Goal: Task Accomplishment & Management: Complete application form

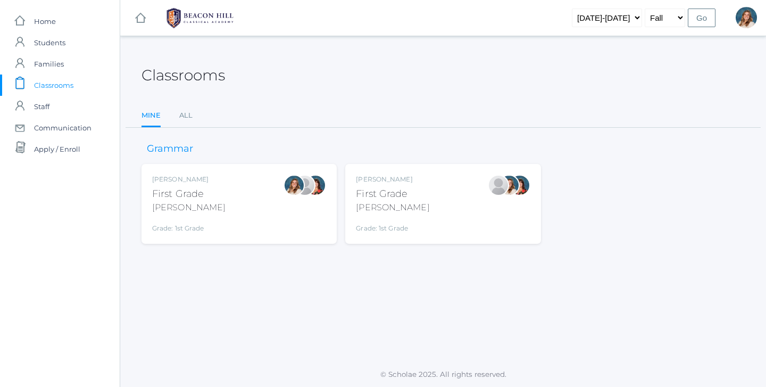
click at [260, 206] on div "[PERSON_NAME] First Grade [PERSON_NAME] Grade: 1st Grade 01LA" at bounding box center [239, 204] width 174 height 59
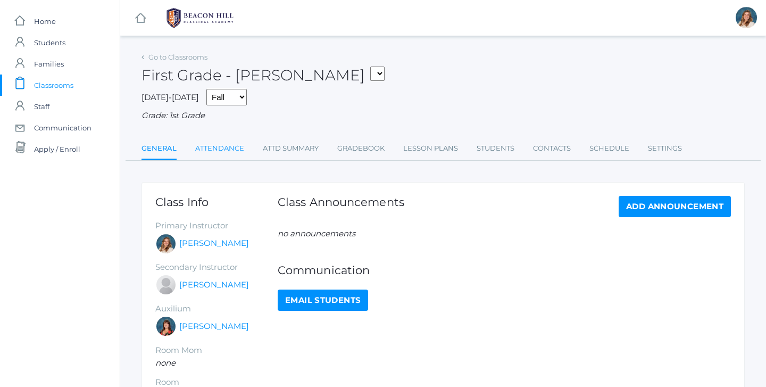
click at [225, 141] on link "Attendance" at bounding box center [219, 148] width 49 height 21
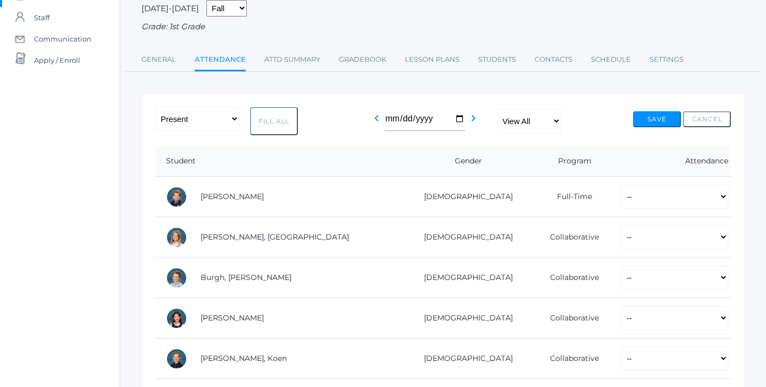
scroll to position [93, 0]
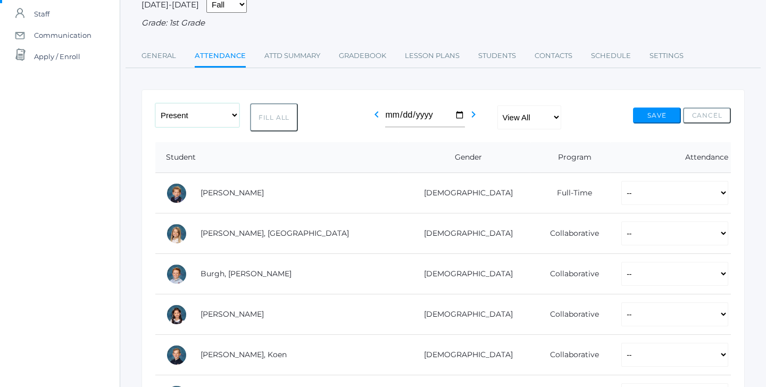
select select "PH"
click at [280, 113] on button "Fill All" at bounding box center [274, 117] width 48 height 28
select select "PH"
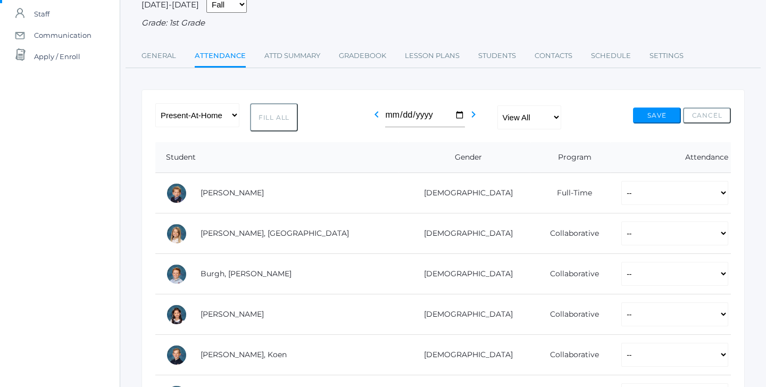
select select "PH"
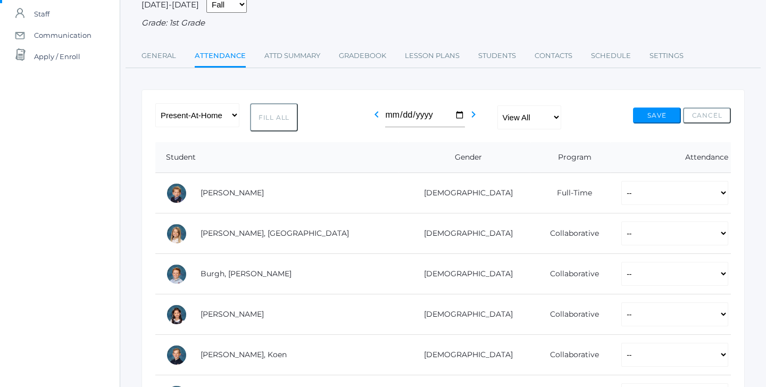
select select "PH"
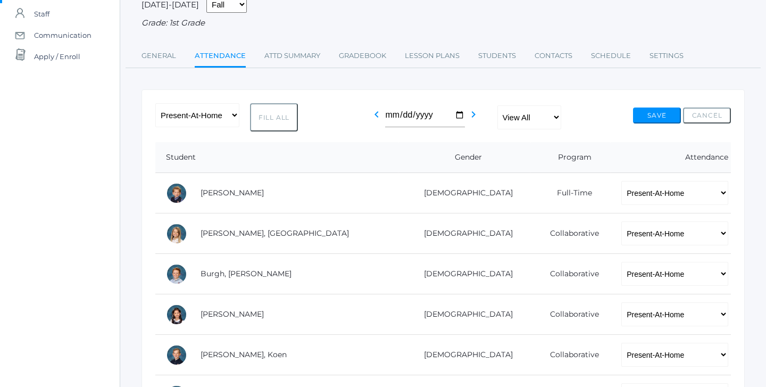
select select "PH"
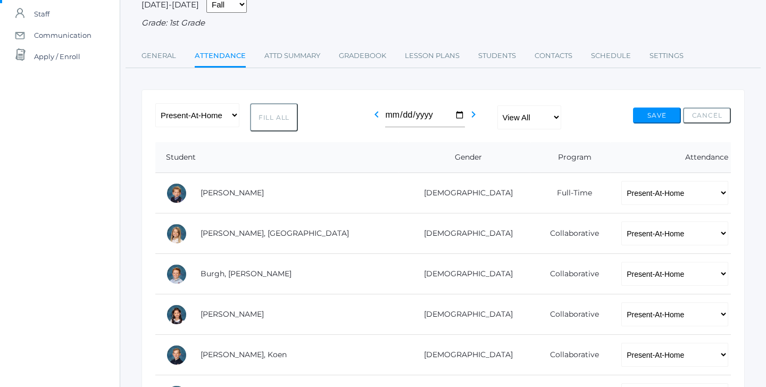
select select "PH"
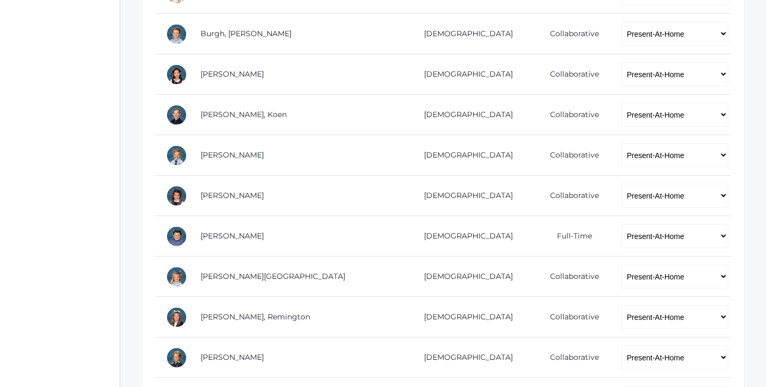
scroll to position [335, 0]
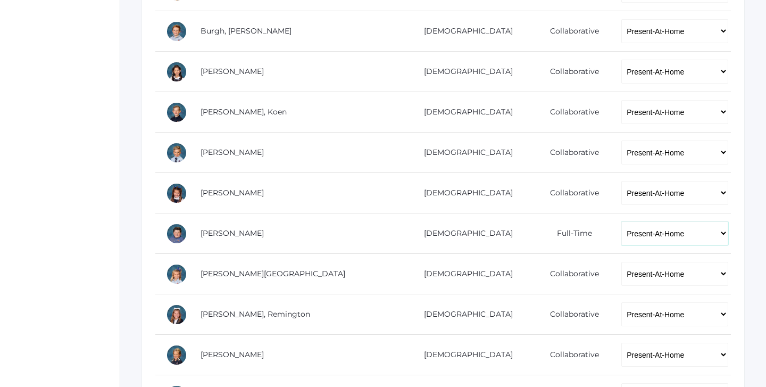
select select "P"
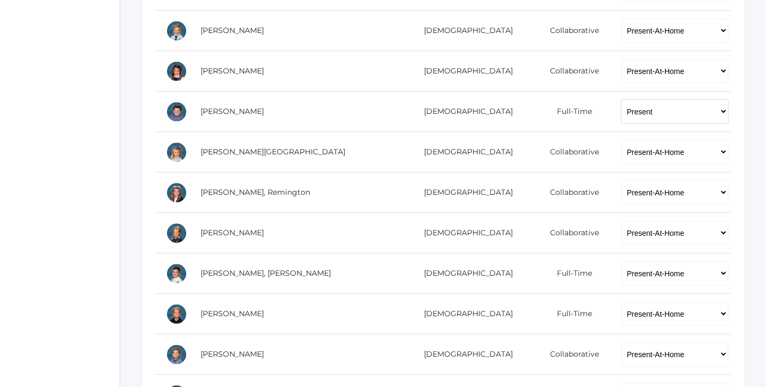
scroll to position [459, 0]
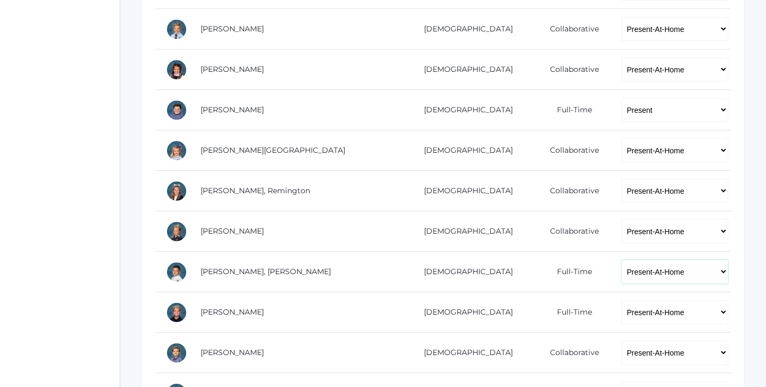
select select "P"
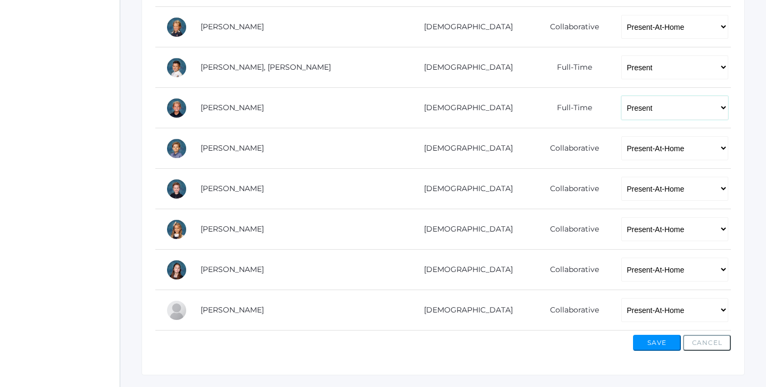
scroll to position [681, 0]
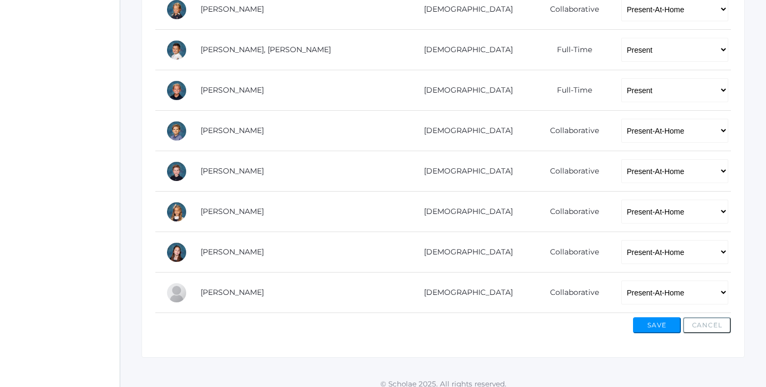
click at [660, 324] on button "Save" at bounding box center [657, 325] width 48 height 16
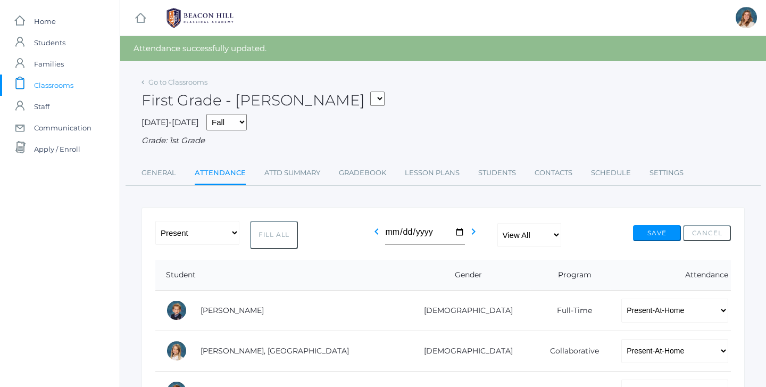
click at [61, 84] on span "Classrooms" at bounding box center [53, 85] width 39 height 21
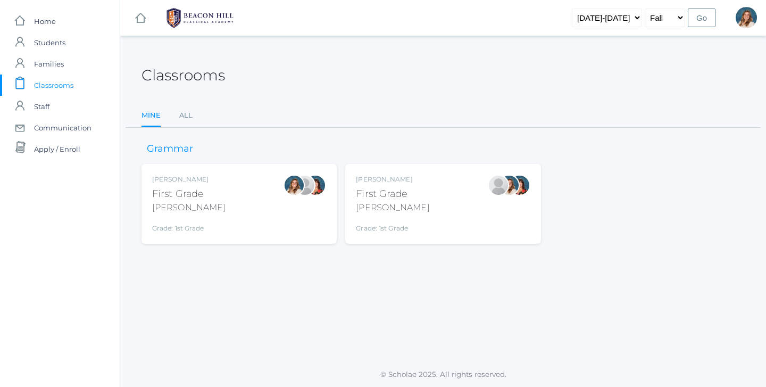
click at [407, 201] on div "[PERSON_NAME]" at bounding box center [392, 207] width 73 height 13
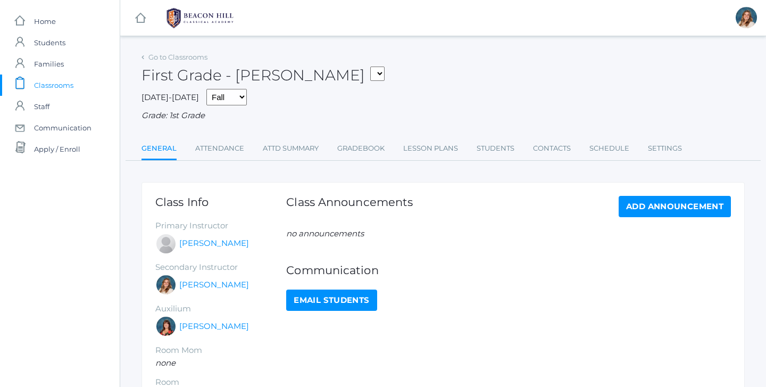
click at [224, 152] on link "Attendance" at bounding box center [219, 148] width 49 height 21
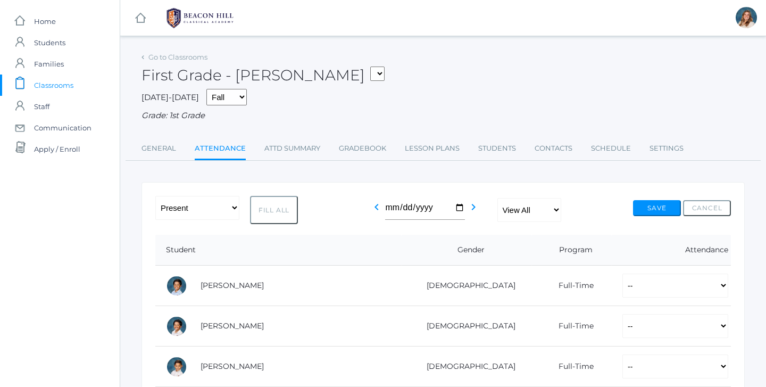
click at [262, 203] on button "Fill All" at bounding box center [274, 210] width 48 height 28
select select "P"
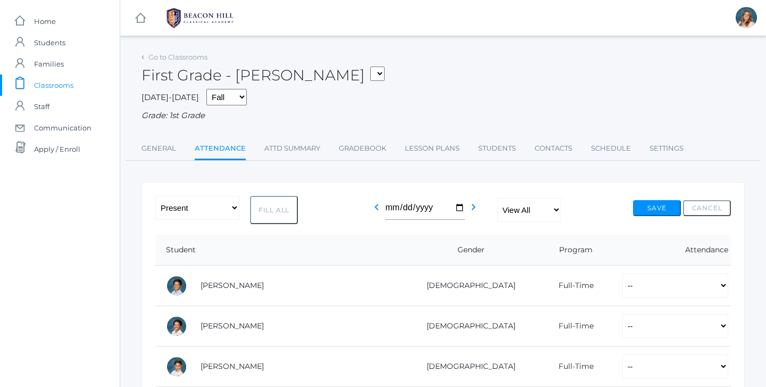
select select "P"
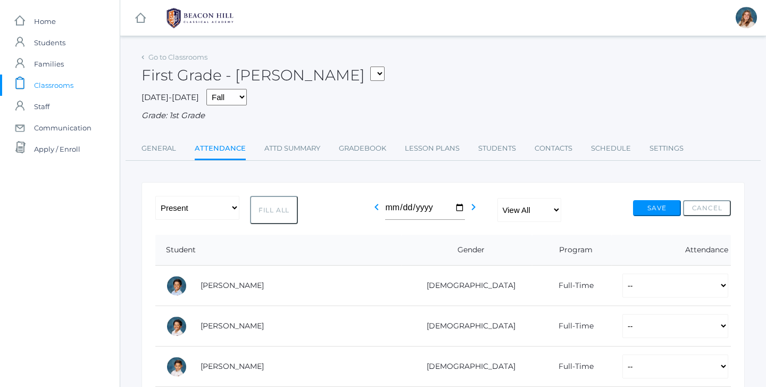
select select "P"
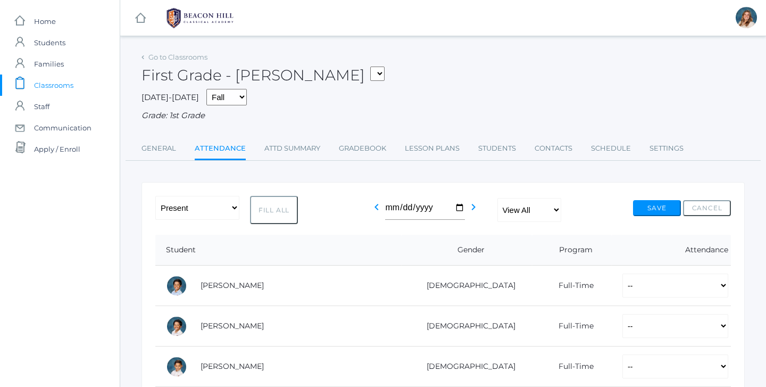
select select "P"
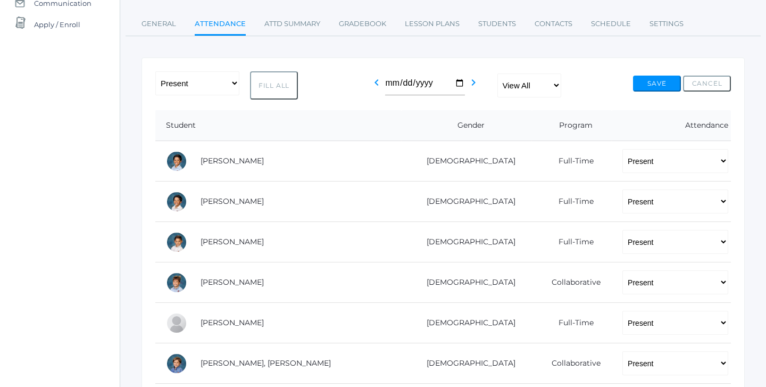
scroll to position [125, 0]
select select "AU"
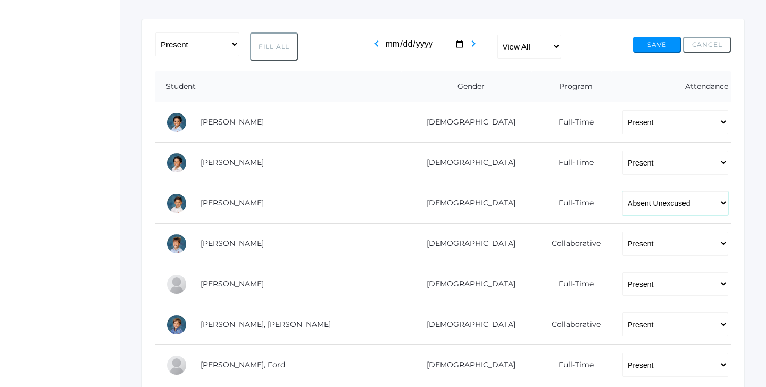
scroll to position [165, 0]
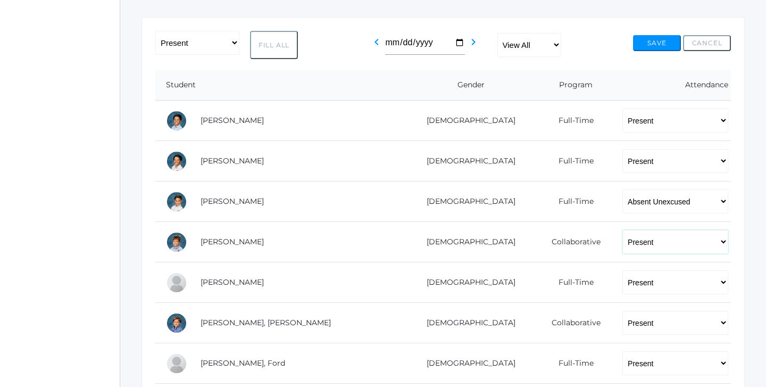
select select "PH"
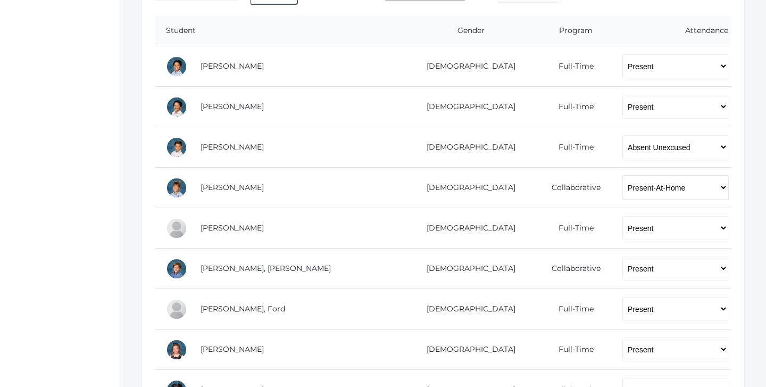
scroll to position [221, 0]
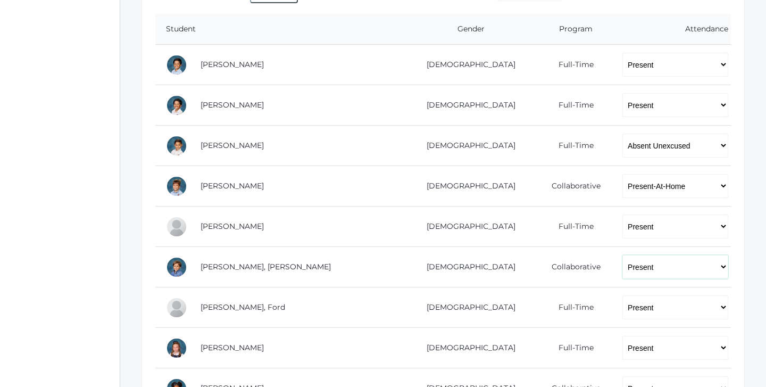
select select "PH"
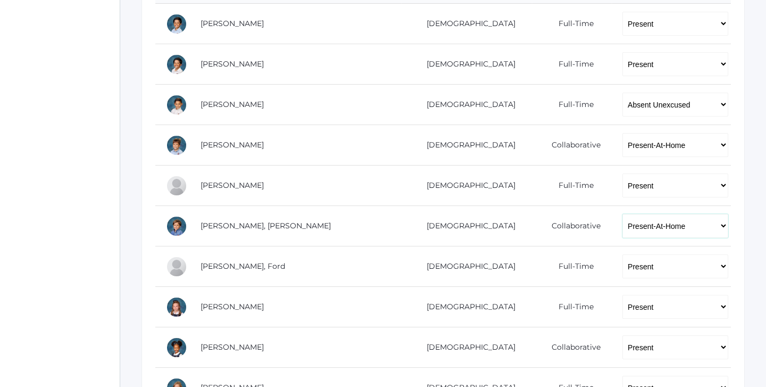
scroll to position [299, 0]
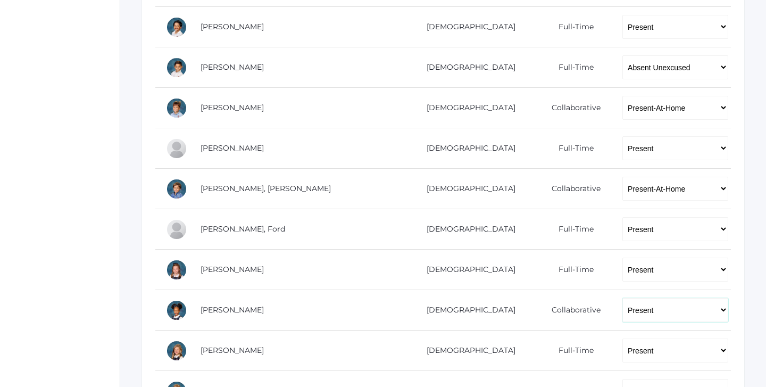
select select "PH"
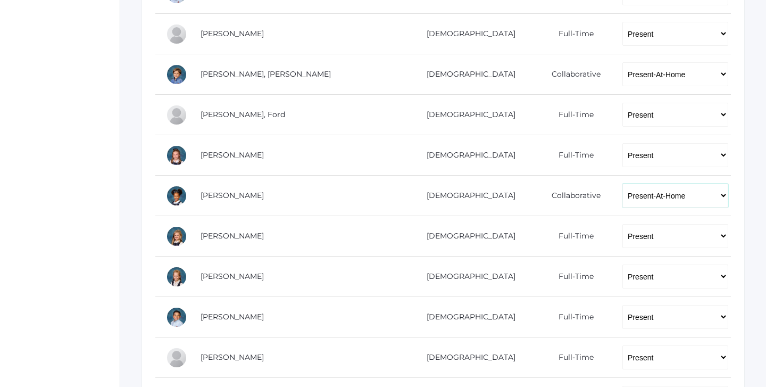
scroll to position [414, 0]
select select "TU"
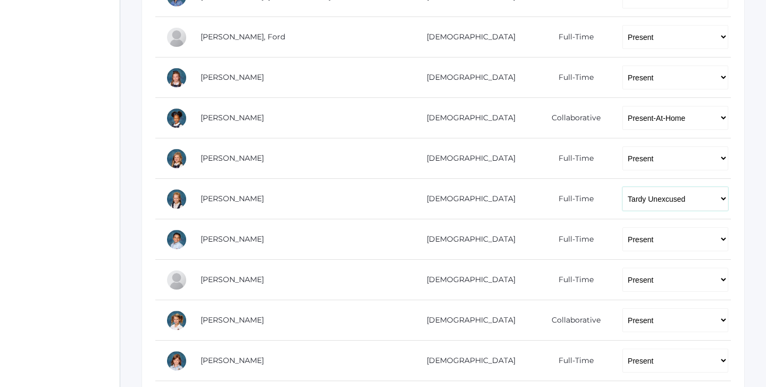
scroll to position [502, 0]
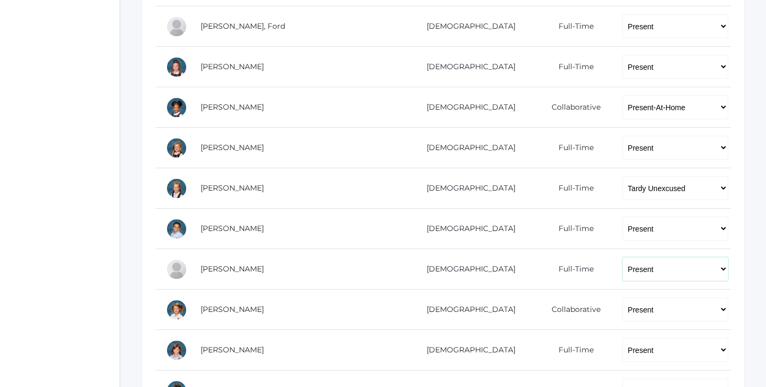
select select
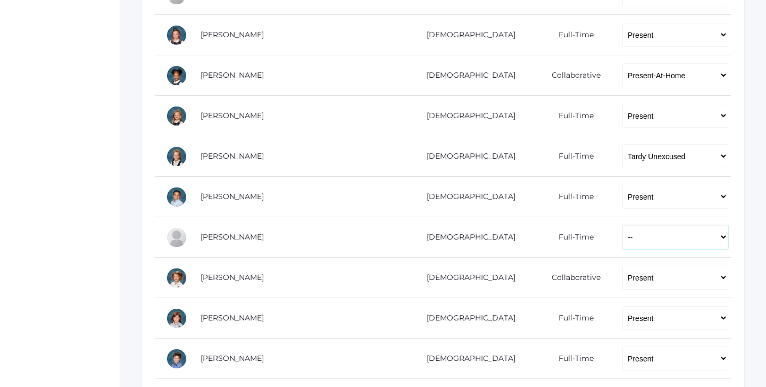
scroll to position [550, 0]
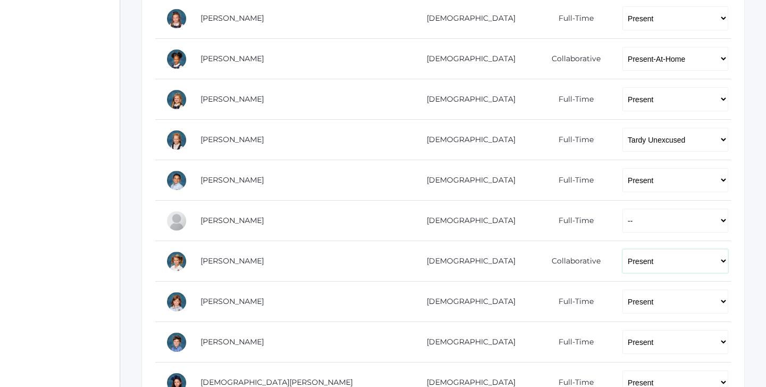
select select "PH"
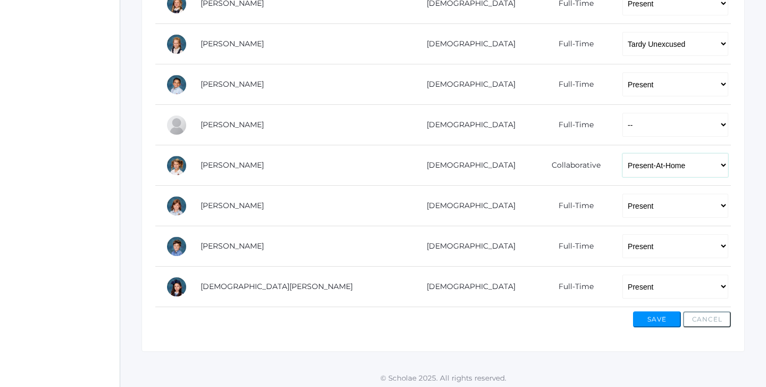
scroll to position [646, 0]
click at [648, 318] on button "Save" at bounding box center [657, 320] width 48 height 16
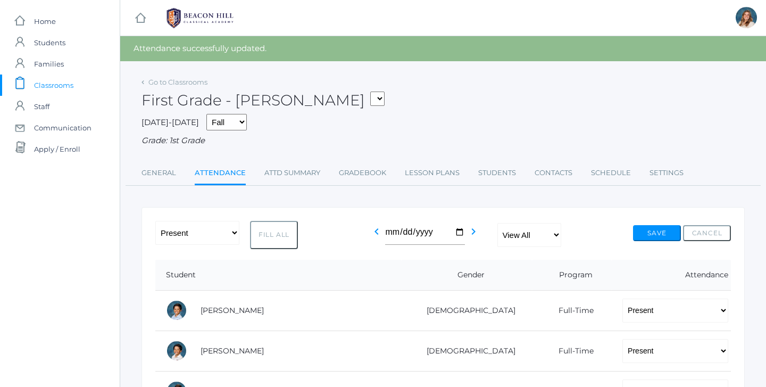
click at [71, 81] on span "Classrooms" at bounding box center [53, 85] width 39 height 21
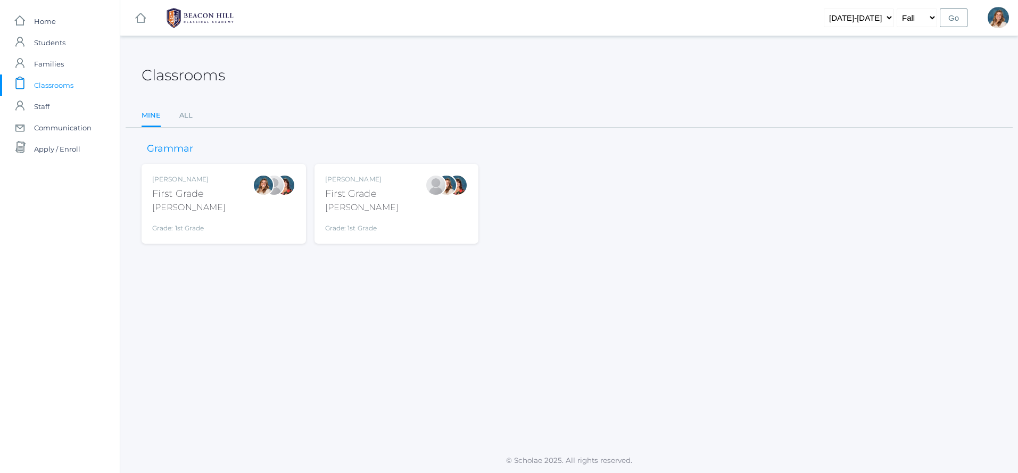
click at [358, 205] on div "[PERSON_NAME]" at bounding box center [361, 207] width 73 height 13
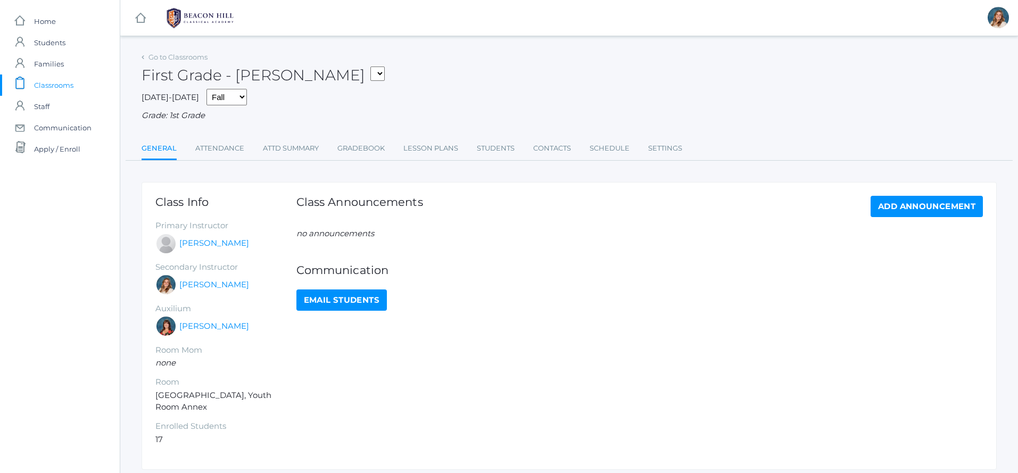
scroll to position [13, 0]
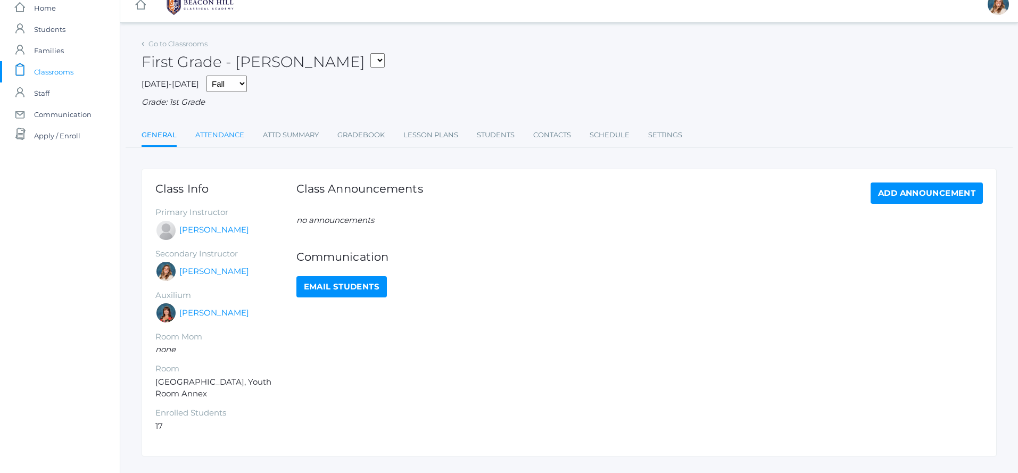
click at [224, 139] on link "Attendance" at bounding box center [219, 135] width 49 height 21
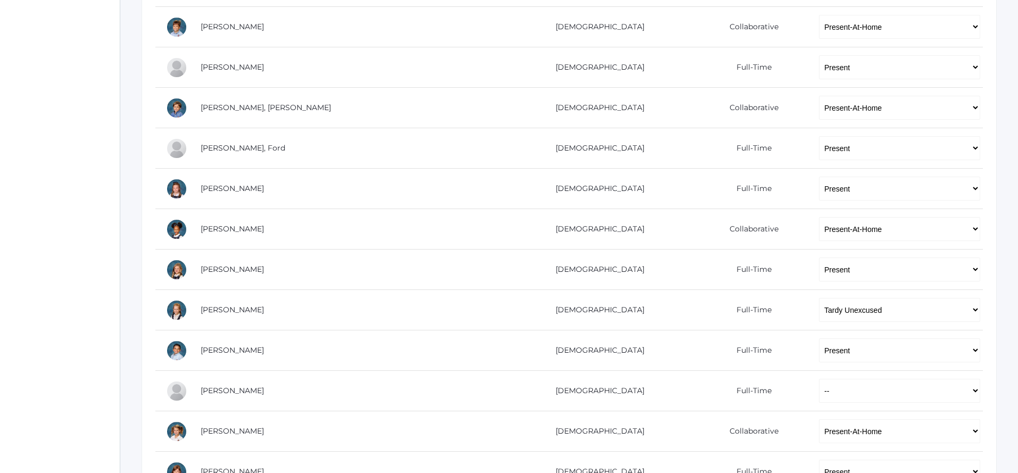
scroll to position [385, 0]
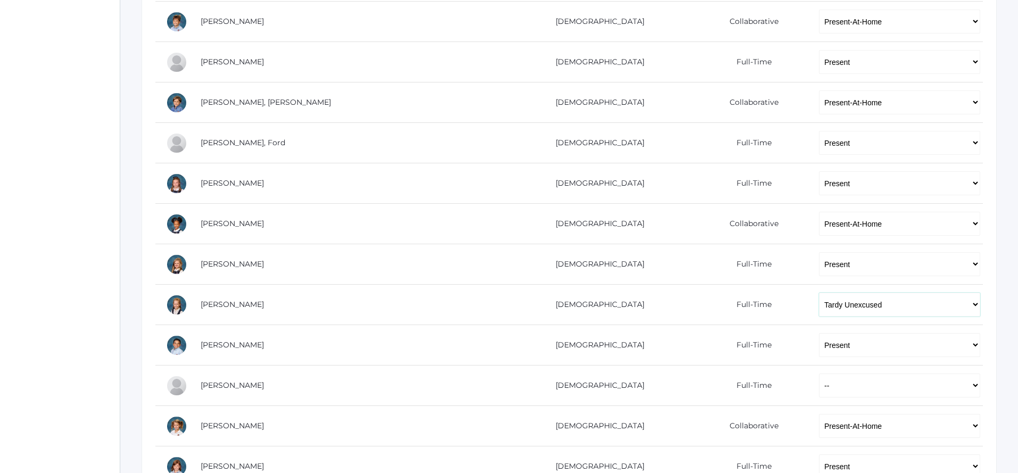
select select "P"
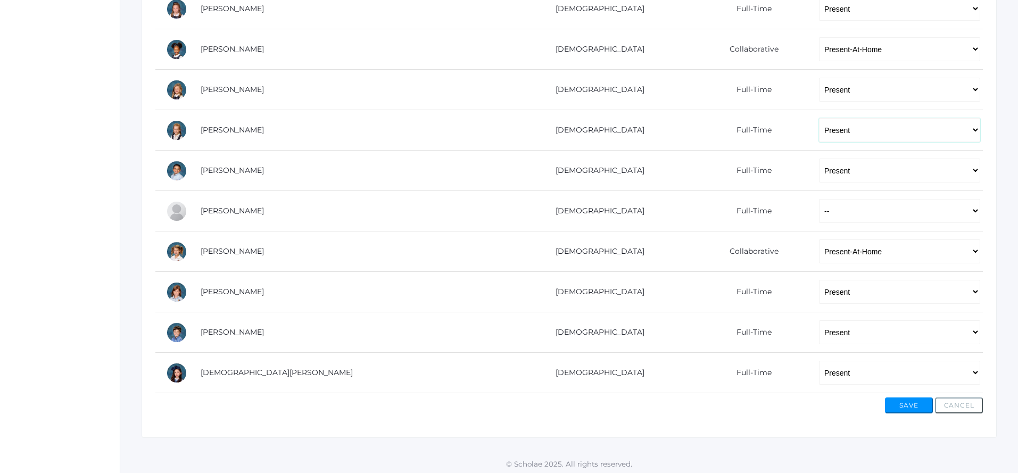
scroll to position [559, 0]
click at [905, 408] on button "Save" at bounding box center [909, 406] width 48 height 16
